Goal: Information Seeking & Learning: Learn about a topic

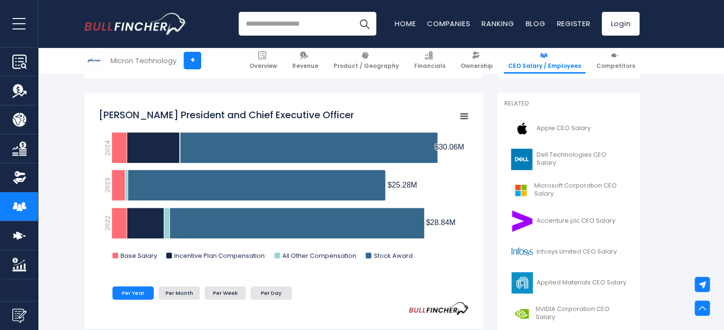
scroll to position [237, 0]
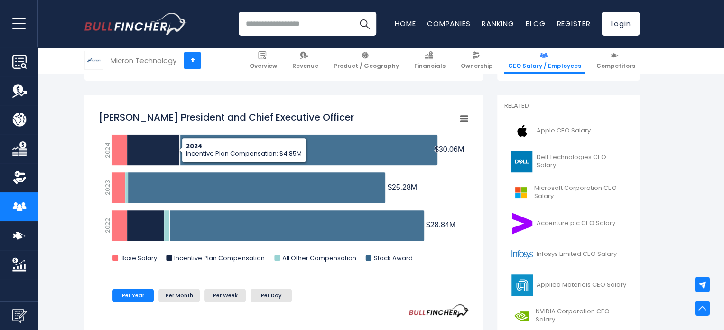
click at [114, 106] on rect "Sanjay Mehrotra President and Chief Executive Officer" at bounding box center [284, 189] width 370 height 166
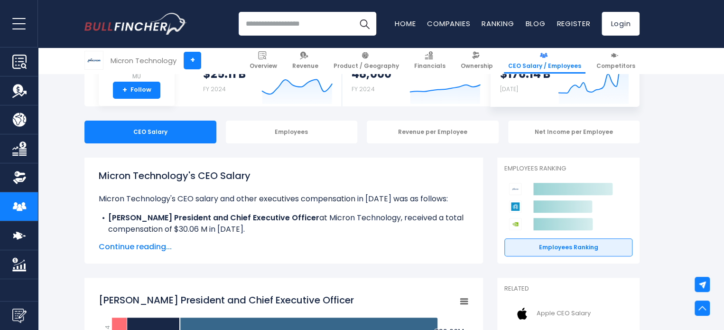
scroll to position [0, 0]
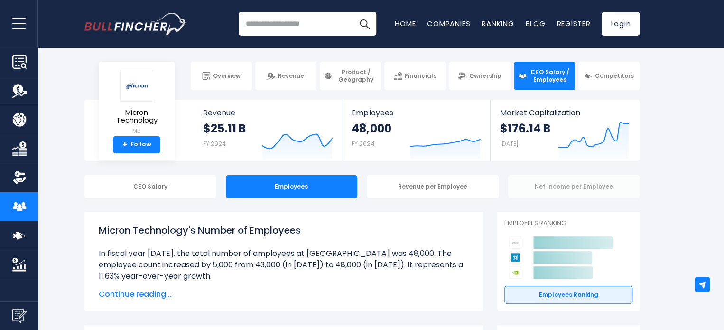
click at [554, 194] on div "Net Income per Employee" at bounding box center [574, 186] width 132 height 23
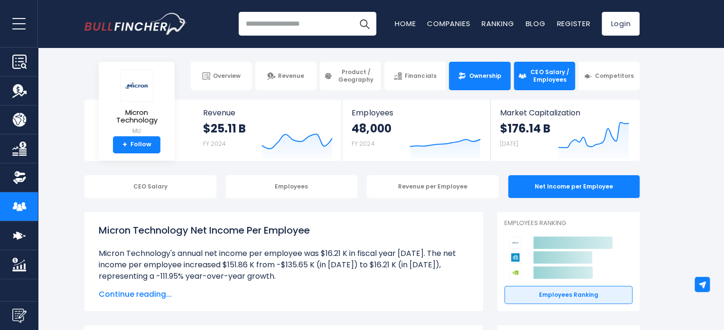
click at [468, 70] on link "Ownership" at bounding box center [479, 76] width 61 height 28
click at [427, 189] on div "Revenue per Employee" at bounding box center [433, 186] width 132 height 23
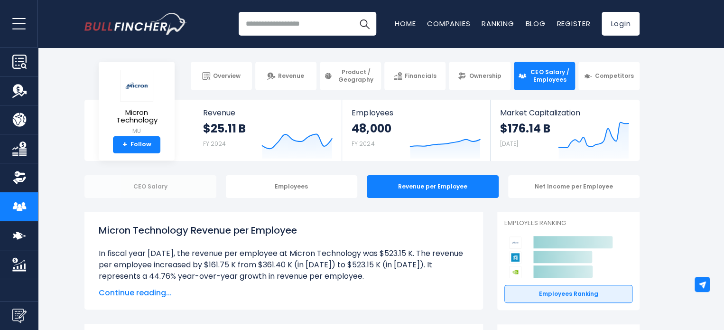
click at [172, 193] on div "CEO Salary" at bounding box center [150, 186] width 132 height 23
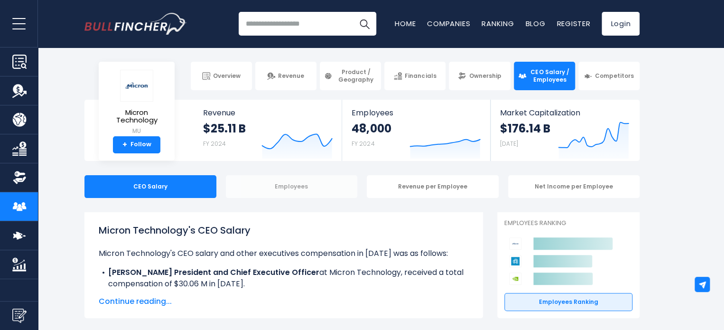
click at [289, 189] on div "Employees" at bounding box center [292, 186] width 132 height 23
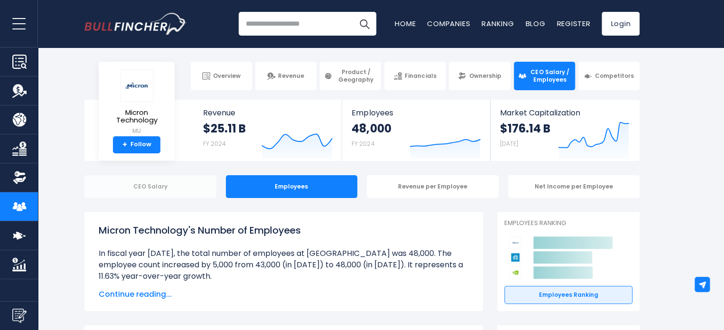
click at [199, 193] on div "CEO Salary" at bounding box center [150, 186] width 132 height 23
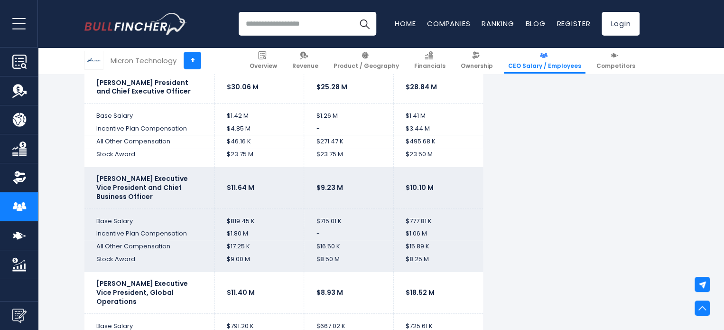
scroll to position [1976, 0]
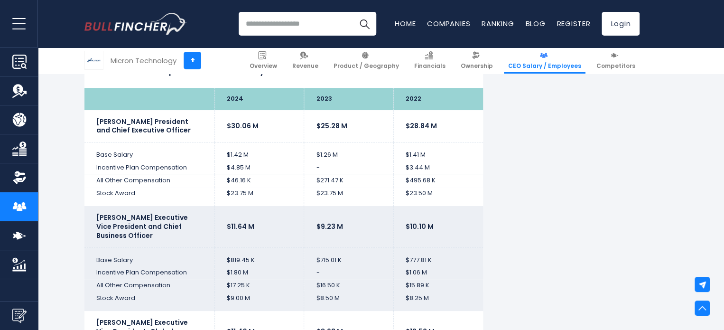
scroll to position [1945, 0]
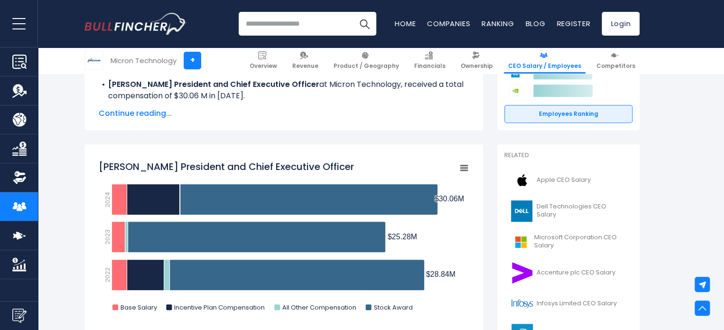
drag, startPoint x: 577, startPoint y: 202, endPoint x: 546, endPoint y: 89, distance: 117.6
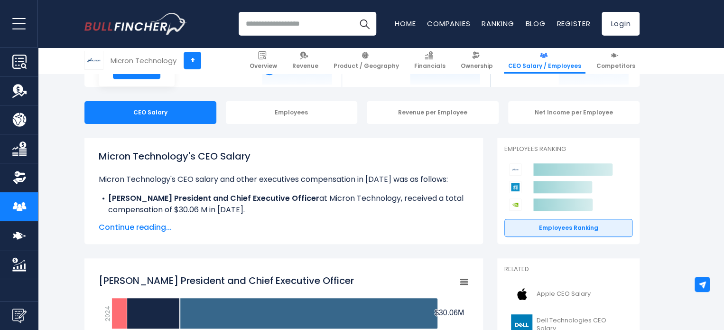
scroll to position [0, 0]
